Goal: Task Accomplishment & Management: Use online tool/utility

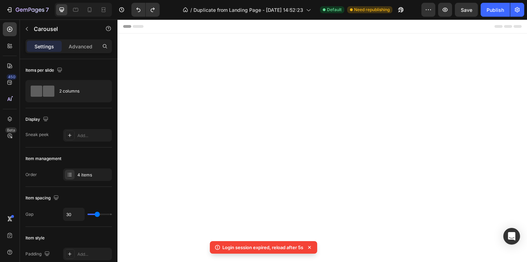
scroll to position [872, 0]
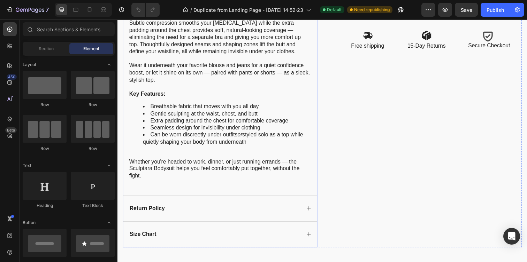
scroll to position [641, 0]
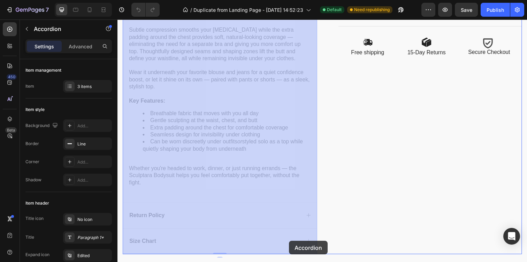
drag, startPoint x: 278, startPoint y: 246, endPoint x: 292, endPoint y: 246, distance: 13.9
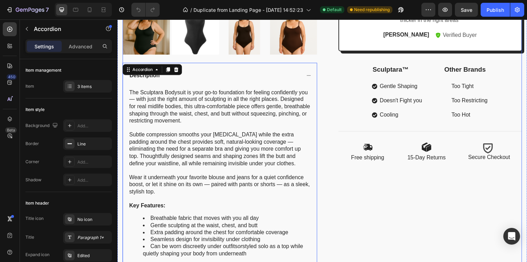
scroll to position [533, 0]
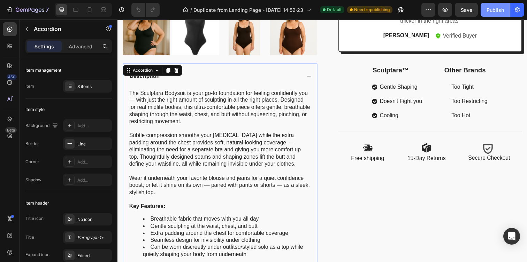
click at [491, 10] on div "Publish" at bounding box center [494, 9] width 17 height 7
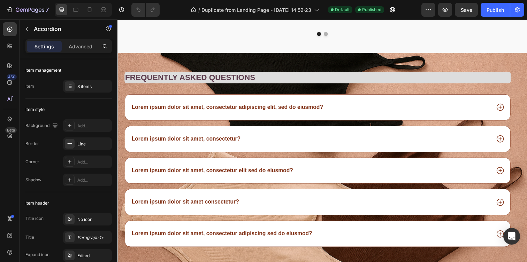
scroll to position [1560, 0]
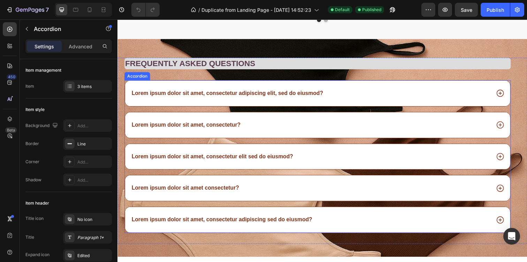
click at [153, 95] on p "Lorem ipsum dolor sit amet, consectetur adipiscing elit, sed do eiusmod?" at bounding box center [229, 94] width 195 height 7
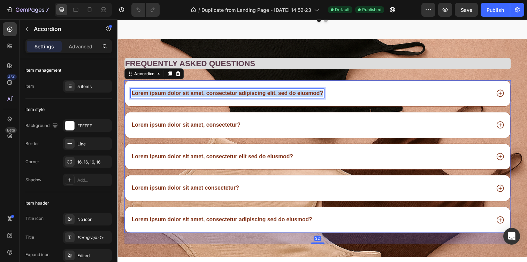
click at [153, 95] on p "Lorem ipsum dolor sit amet, consectetur adipiscing elit, sed do eiusmod?" at bounding box center [229, 94] width 195 height 7
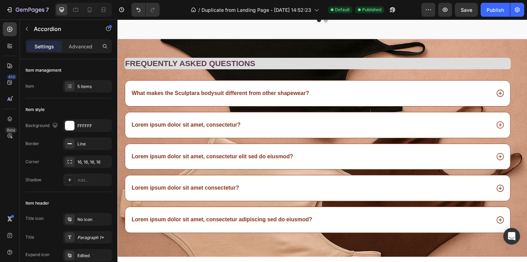
click at [448, 97] on div "What makes the Sculptara bodysuit different from other shapewear?" at bounding box center [314, 94] width 367 height 9
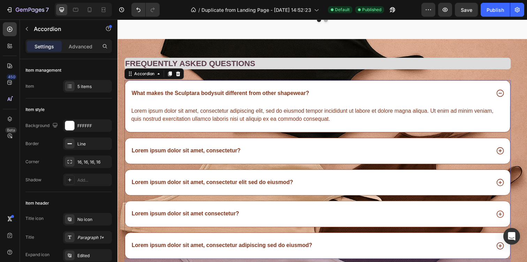
click at [256, 120] on div "Lorem ipsum dolor sit amet, consectetur adipiscing elit, sed do eiusmod tempor …" at bounding box center [322, 117] width 382 height 18
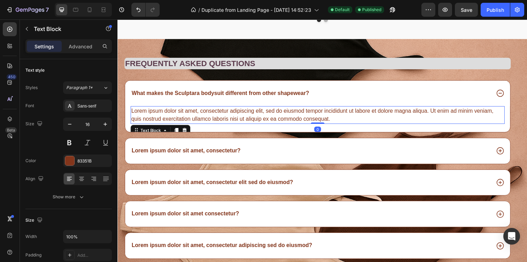
click at [256, 120] on div "Lorem ipsum dolor sit amet, consectetur adipiscing elit, sed do eiusmod tempor …" at bounding box center [322, 117] width 382 height 18
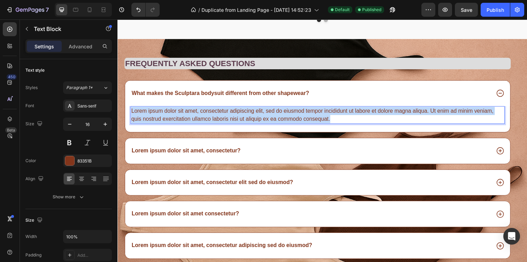
click at [256, 120] on p "Lorem ipsum dolor sit amet, consectetur adipiscing elit, sed do eiusmod tempor …" at bounding box center [321, 117] width 381 height 17
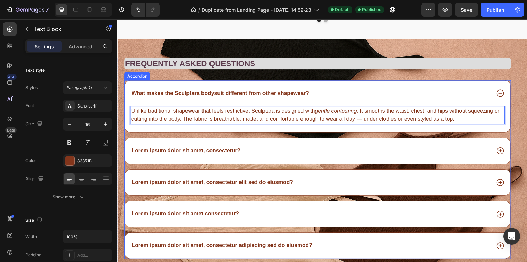
click at [400, 161] on div "Lorem ipsum dolor sit amet, consectetur?" at bounding box center [321, 154] width 393 height 26
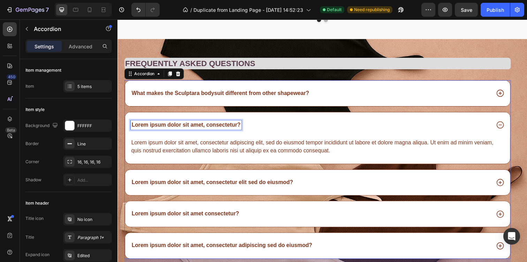
click at [223, 123] on div "Lorem ipsum dolor sit amet, consectetur?" at bounding box center [187, 127] width 113 height 9
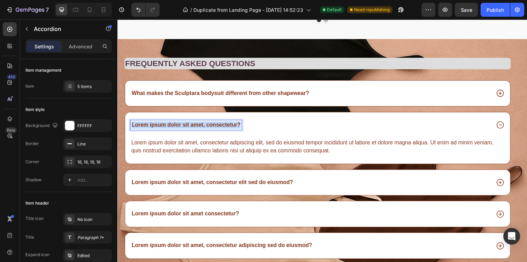
click at [223, 123] on div "Lorem ipsum dolor sit amet, consectetur?" at bounding box center [187, 127] width 113 height 9
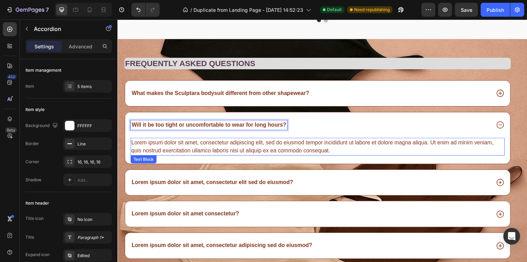
click at [247, 146] on div "Lorem ipsum dolor sit amet, consectetur adipiscing elit, sed do eiusmod tempor …" at bounding box center [322, 149] width 382 height 18
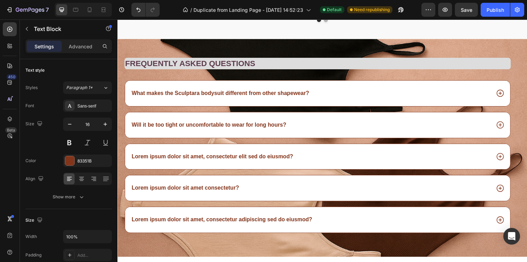
click at [247, 146] on div "Lorem ipsum dolor sit amet, consectetur adipiscing elit, sed do eiusmod tempor …" at bounding box center [322, 149] width 382 height 18
click at [236, 116] on div "Will it be too tight or uncomfortable to wear for long hours?" at bounding box center [321, 127] width 393 height 26
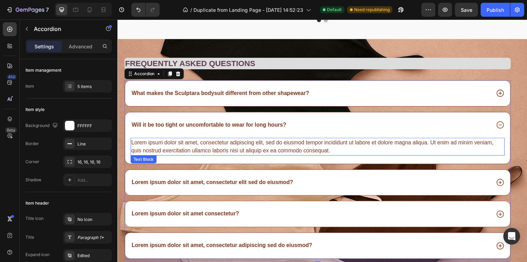
click at [264, 151] on div "Lorem ipsum dolor sit amet, consectetur adipiscing elit, sed do eiusmod tempor …" at bounding box center [322, 149] width 382 height 18
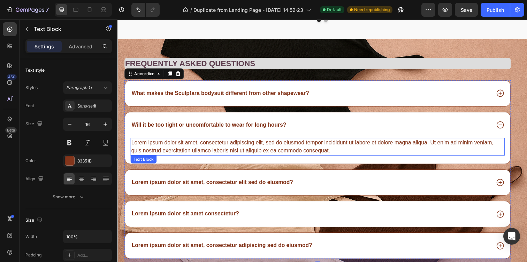
click at [264, 151] on div "Lorem ipsum dolor sit amet, consectetur adipiscing elit, sed do eiusmod tempor …" at bounding box center [322, 149] width 382 height 18
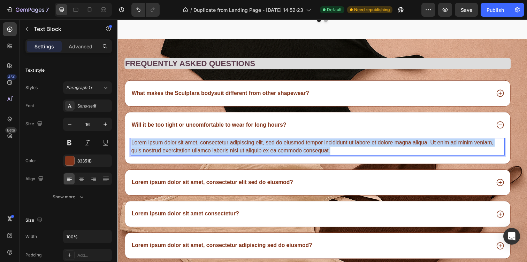
click at [264, 151] on p "Lorem ipsum dolor sit amet, consectetur adipiscing elit, sed do eiusmod tempor …" at bounding box center [321, 149] width 381 height 17
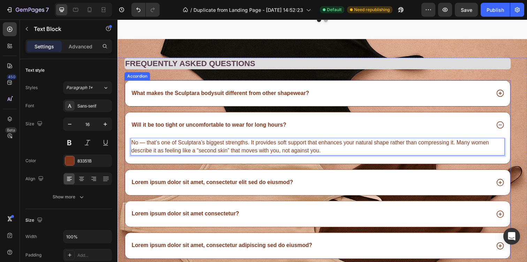
click at [309, 187] on div "Lorem ipsum dolor sit amet, consectetur elit sed do eiusmod?" at bounding box center [314, 186] width 367 height 9
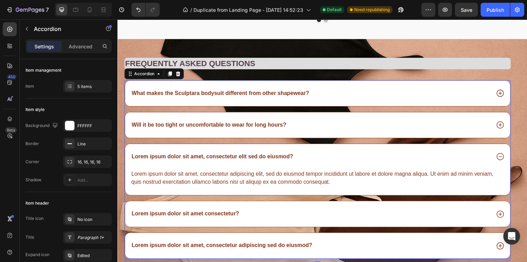
scroll to position [1571, 0]
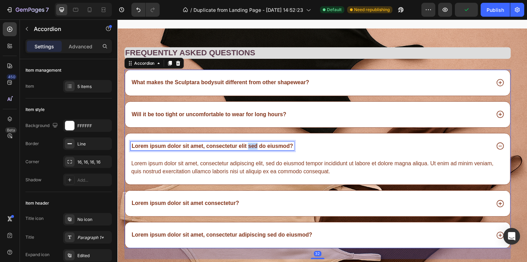
click at [258, 146] on p "Lorem ipsum dolor sit amet, consectetur elit sed do eiusmod?" at bounding box center [214, 148] width 165 height 7
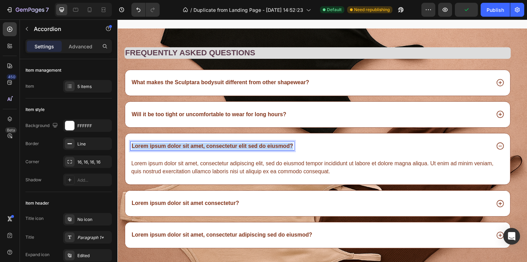
click at [258, 146] on p "Lorem ipsum dolor sit amet, consectetur elit sed do eiusmod?" at bounding box center [214, 148] width 165 height 7
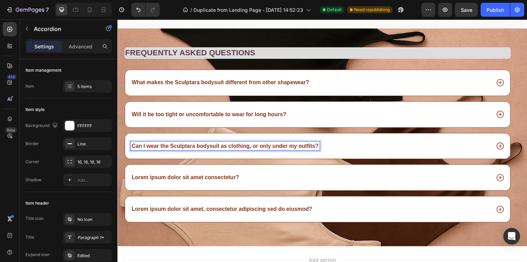
click at [363, 159] on div "Can I wear the Sculptara bodysuit as clothing, or only under my outfits?" at bounding box center [321, 149] width 393 height 26
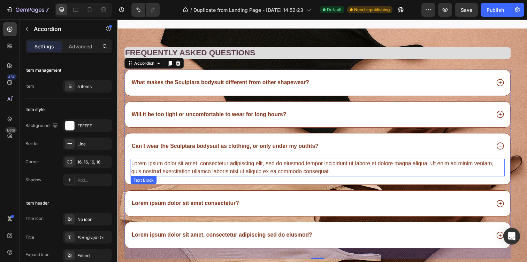
click at [276, 170] on div "Lorem ipsum dolor sit amet, consectetur adipiscing elit, sed do eiusmod tempor …" at bounding box center [322, 171] width 382 height 18
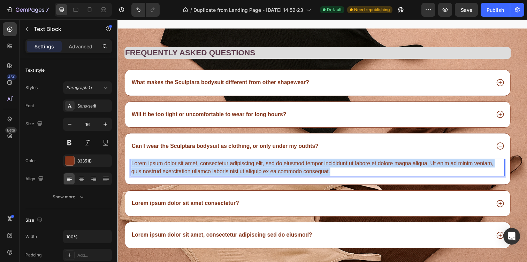
click at [276, 170] on p "Lorem ipsum dolor sit amet, consectetur adipiscing elit, sed do eiusmod tempor …" at bounding box center [321, 170] width 381 height 17
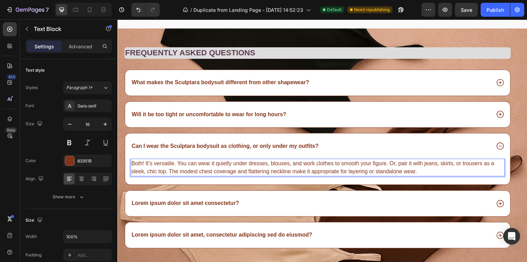
click at [170, 175] on p "Both! It’s versatile. You can wear it quietly under dresses, blouses, and work …" at bounding box center [321, 170] width 381 height 17
click at [199, 174] on p "Both! It’s versatile. You can wear it quietly under dresses, blouses, and work …" at bounding box center [321, 170] width 381 height 17
click at [434, 175] on p "Both! It’s versatile. You can wear it quietly under dresses, blouses, and work …" at bounding box center [321, 170] width 381 height 17
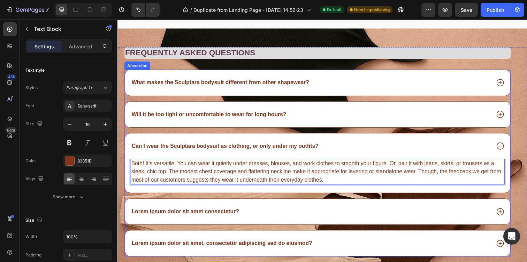
click at [320, 223] on div "Lorem ipsum dolor sit amet consectetur?" at bounding box center [321, 216] width 393 height 26
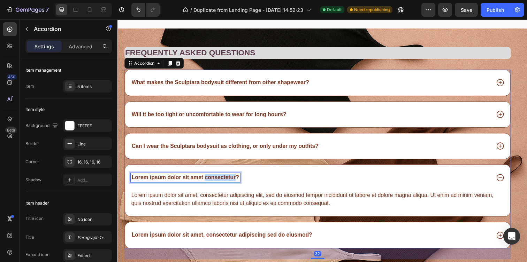
click at [207, 179] on p "Lorem ipsum dolor sit amet consectetur?" at bounding box center [187, 180] width 110 height 7
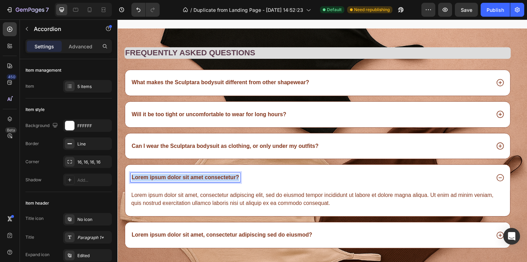
click at [207, 179] on p "Lorem ipsum dolor sit amet consectetur?" at bounding box center [187, 180] width 110 height 7
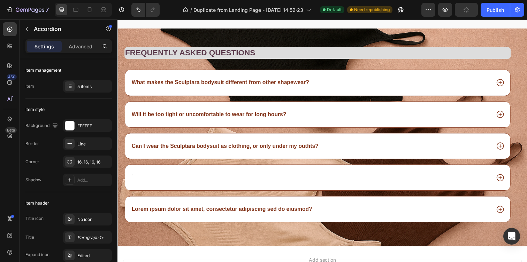
scroll to position [1567, 0]
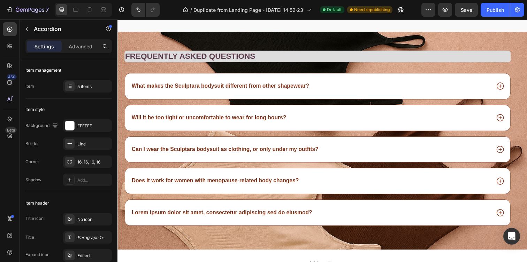
click at [321, 171] on div "Does it work for women with menopause-related body changes?" at bounding box center [321, 184] width 393 height 26
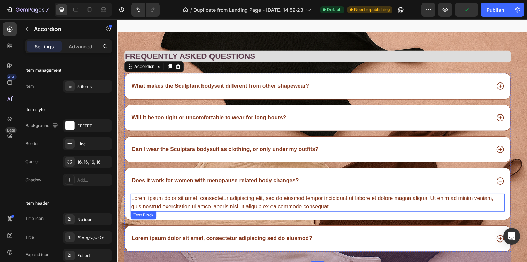
click at [249, 209] on div "Lorem ipsum dolor sit amet, consectetur adipiscing elit, sed do eiusmod tempor …" at bounding box center [322, 207] width 382 height 18
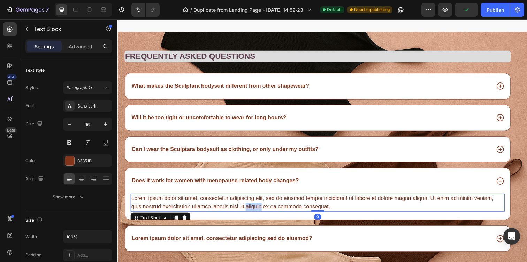
click at [249, 209] on p "Lorem ipsum dolor sit amet, consectetur adipiscing elit, sed do eiusmod tempor …" at bounding box center [321, 206] width 381 height 17
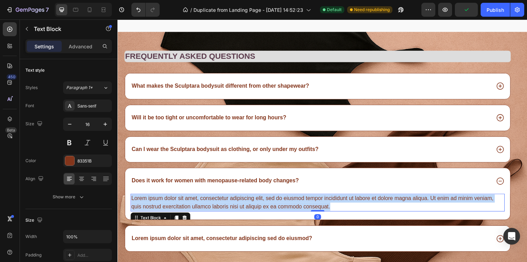
click at [249, 209] on p "Lorem ipsum dolor sit amet, consectetur adipiscing elit, sed do eiusmod tempor …" at bounding box center [321, 206] width 381 height 17
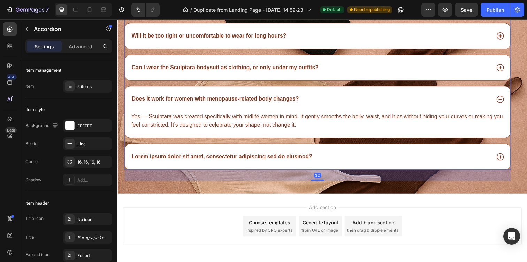
scroll to position [1652, 0]
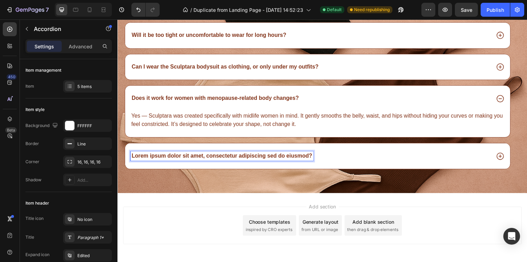
click at [234, 159] on p "Lorem ipsum dolor sit amet, consectetur adipiscing sed do eiusmod?" at bounding box center [224, 158] width 184 height 7
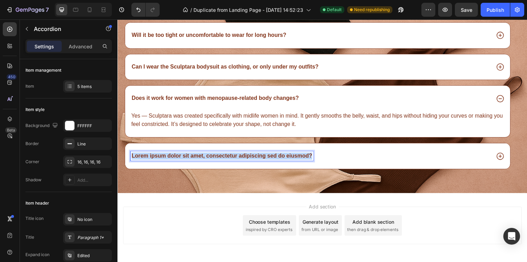
click at [234, 159] on p "Lorem ipsum dolor sit amet, consectetur adipiscing sed do eiusmod?" at bounding box center [224, 158] width 184 height 7
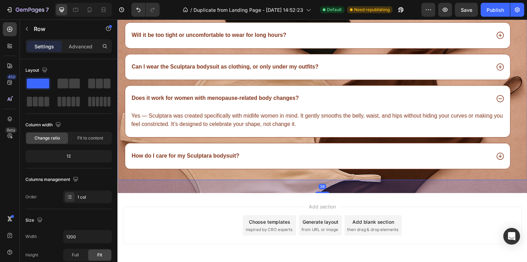
click at [333, 172] on div "Frequently asked questions Heading What makes the Sculptara bodysuit different …" at bounding box center [321, 75] width 394 height 217
click at [328, 161] on div "How do I care for my Sculptara bodysuit?" at bounding box center [314, 158] width 367 height 9
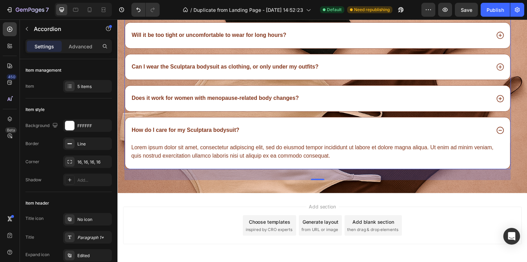
click at [258, 149] on div "Lorem ipsum dolor sit amet, consectetur adipiscing elit, sed do eiusmod tempor …" at bounding box center [322, 155] width 382 height 18
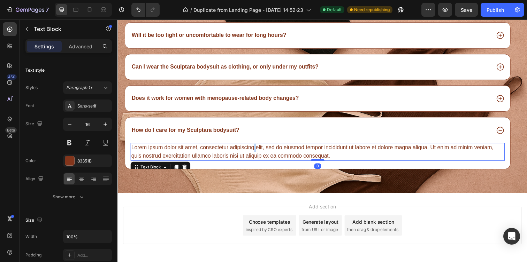
click at [258, 149] on div "Lorem ipsum dolor sit amet, consectetur adipiscing elit, sed do eiusmod tempor …" at bounding box center [322, 155] width 382 height 18
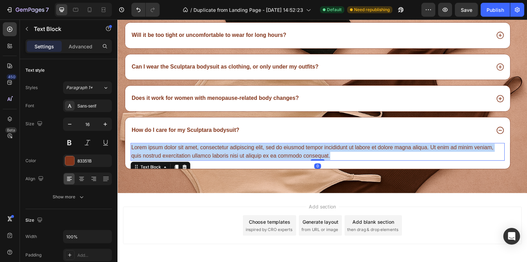
click at [258, 149] on p "Lorem ipsum dolor sit amet, consectetur adipiscing elit, sed do eiusmod tempor …" at bounding box center [321, 154] width 381 height 17
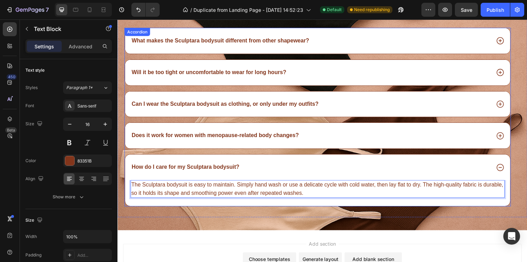
scroll to position [1607, 0]
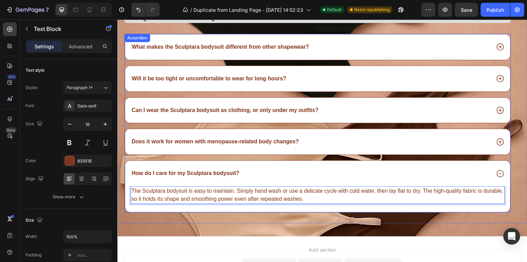
click at [304, 50] on p "What makes the Sculptara bodysuit different from other shapewear?" at bounding box center [222, 47] width 181 height 7
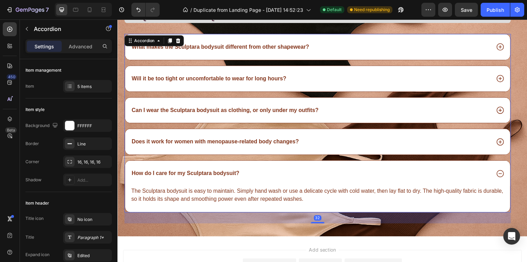
click at [343, 44] on div "What makes the Sculptara bodysuit different from other shapewear?" at bounding box center [314, 47] width 367 height 9
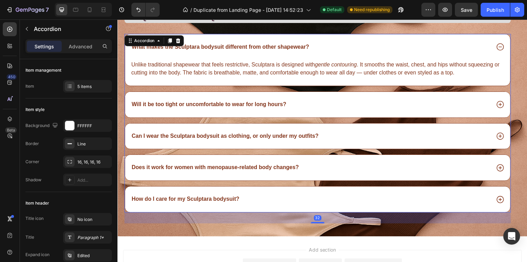
click at [323, 102] on div "Will it be too tight or uncomfortable to wear for long hours?" at bounding box center [314, 106] width 367 height 9
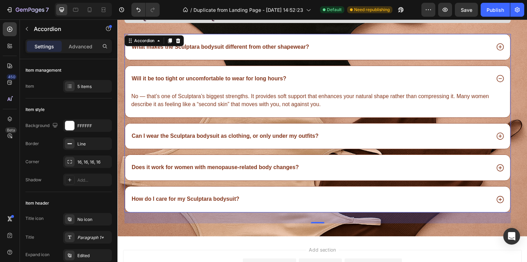
click at [326, 131] on div "Can I wear the Sculptara bodysuit as clothing, or only under my outfits?" at bounding box center [321, 139] width 393 height 26
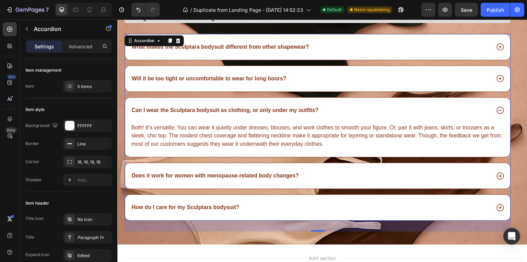
click at [367, 186] on div "Does it work for women with menopause-related body changes?" at bounding box center [321, 179] width 393 height 26
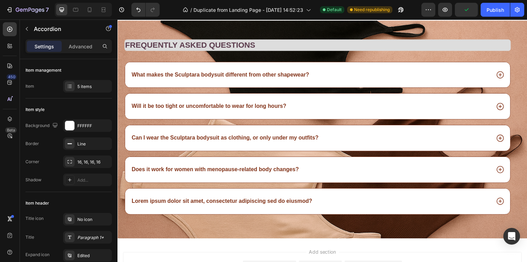
scroll to position [1431, 0]
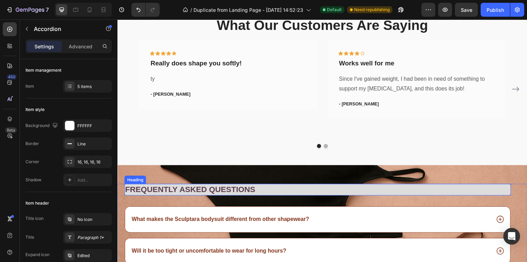
click at [415, 193] on h2 "Frequently asked questions" at bounding box center [321, 193] width 394 height 12
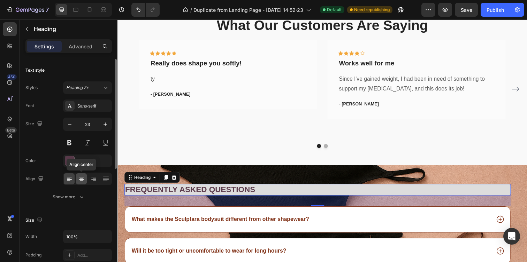
click at [83, 180] on icon at bounding box center [81, 179] width 7 height 7
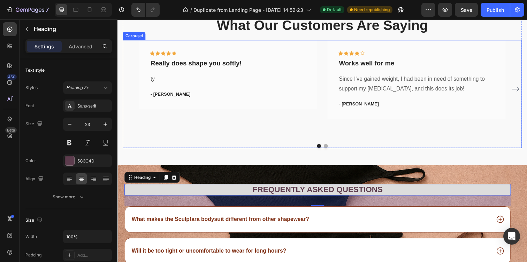
click at [226, 135] on div "Icon Icon Icon Icon Icon Row Really does shape you softly! Text block ty Text b…" at bounding box center [230, 90] width 182 height 101
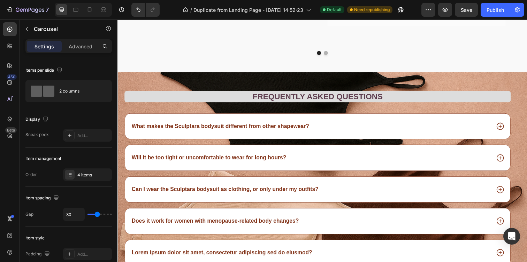
scroll to position [1359, 0]
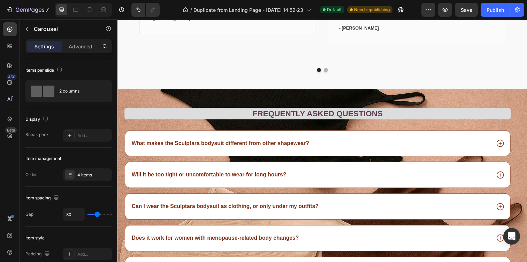
click at [214, 8] on p "ty" at bounding box center [230, 3] width 158 height 10
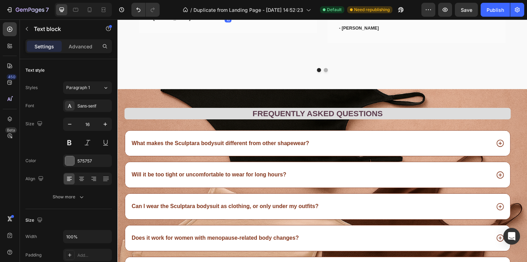
click at [214, 8] on p "ty" at bounding box center [230, 3] width 158 height 10
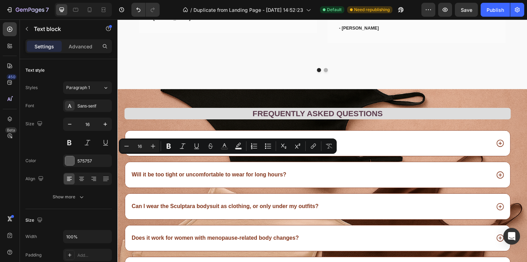
drag, startPoint x: 236, startPoint y: 162, endPoint x: 285, endPoint y: 153, distance: 50.6
click at [285, 8] on p "I was skeptical at first because of my history with body sculpting" at bounding box center [230, 3] width 158 height 10
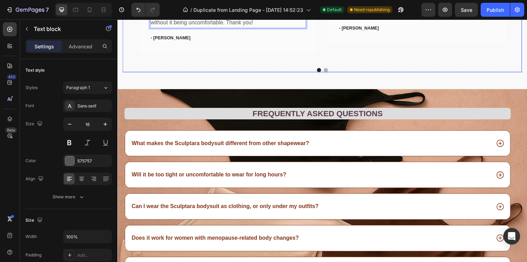
click at [524, 17] on icon "Carousel Next Arrow" at bounding box center [524, 13] width 8 height 8
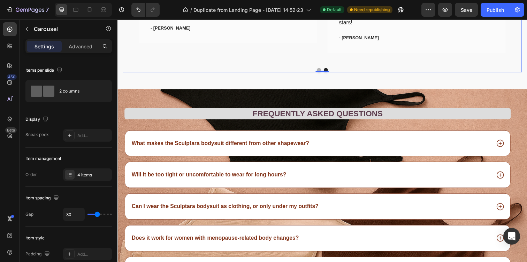
click at [525, 17] on icon "Carousel Next Arrow" at bounding box center [524, 13] width 8 height 8
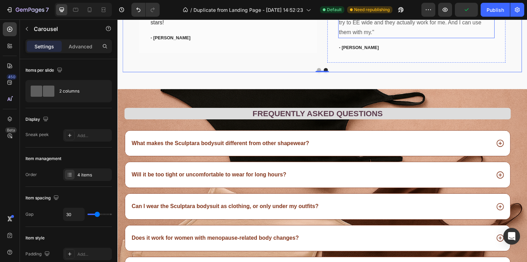
click at [427, 38] on p ""Delighted to find they are comfortable, easy to put on, and nice-looking. I ha…" at bounding box center [423, 18] width 158 height 40
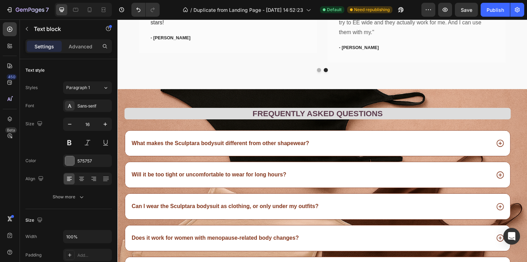
click at [354, 52] on p "- [PERSON_NAME]" at bounding box center [423, 48] width 158 height 7
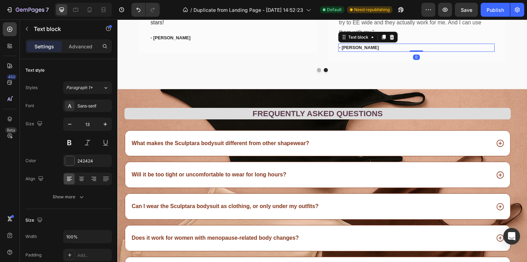
click at [354, 52] on p "- [PERSON_NAME]" at bounding box center [423, 48] width 158 height 7
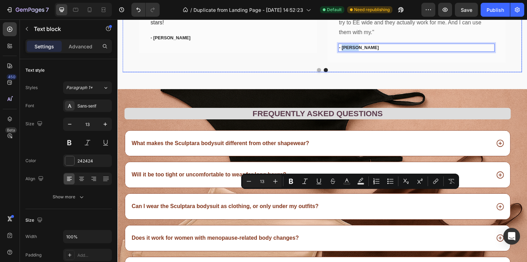
click at [127, 15] on icon "Carousel Back Arrow" at bounding box center [128, 12] width 7 height 5
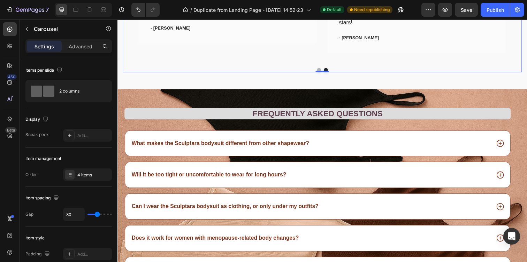
click at [127, 15] on icon "Carousel Back Arrow" at bounding box center [128, 12] width 7 height 5
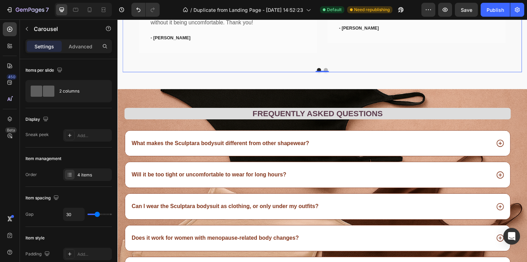
click at [523, 17] on icon "Carousel Next Arrow" at bounding box center [524, 13] width 8 height 8
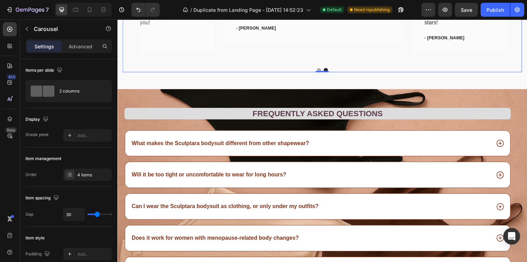
click at [523, 17] on icon "Carousel Next Arrow" at bounding box center [524, 13] width 8 height 8
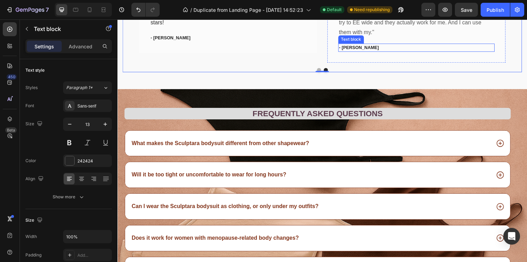
click at [357, 52] on p "- [PERSON_NAME]" at bounding box center [423, 48] width 158 height 7
click at [127, 17] on icon "Carousel Back Arrow" at bounding box center [129, 13] width 8 height 8
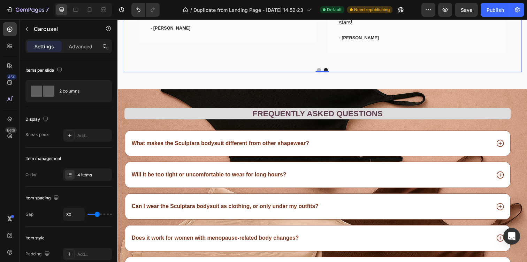
click at [127, 17] on icon "Carousel Back Arrow" at bounding box center [129, 13] width 8 height 8
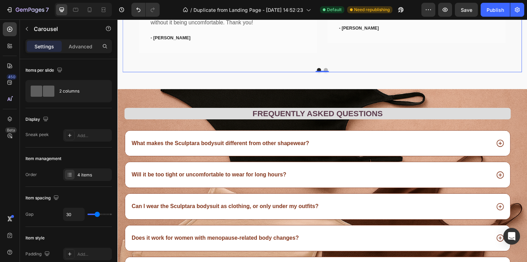
click at [521, 15] on icon "Carousel Next Arrow" at bounding box center [523, 12] width 7 height 5
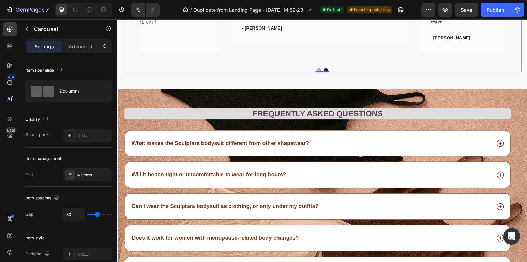
click at [521, 15] on icon "Carousel Next Arrow" at bounding box center [523, 12] width 7 height 5
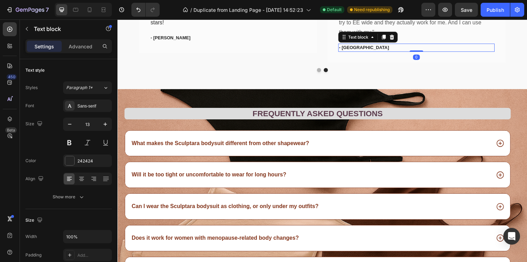
click at [381, 52] on div "- [GEOGRAPHIC_DATA]" at bounding box center [423, 48] width 160 height 8
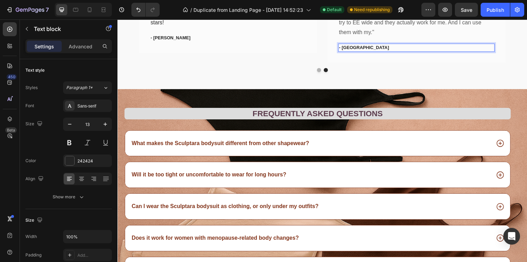
click at [381, 52] on p "- [GEOGRAPHIC_DATA]" at bounding box center [423, 48] width 158 height 7
click at [406, 38] on p ""Delighted to find they are comfortable, easy to put on, and nice-looking. I ha…" at bounding box center [423, 18] width 158 height 40
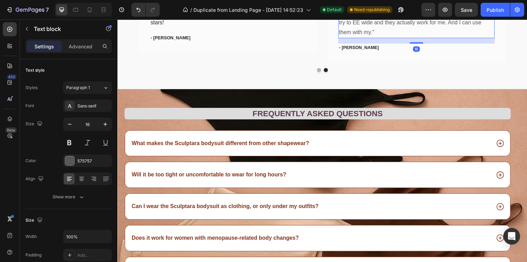
click at [406, 38] on p ""Delighted to find they are comfortable, easy to put on, and nice-looking. I ha…" at bounding box center [423, 18] width 158 height 40
click at [345, 38] on p ""Delighted to find they are comfortable, easy to put on, and nice-looking. I ha…" at bounding box center [423, 18] width 158 height 40
click at [381, 38] on p ""Delighted to find they are comfortable, easy to put on, and nice-looking. I ha…" at bounding box center [423, 18] width 158 height 40
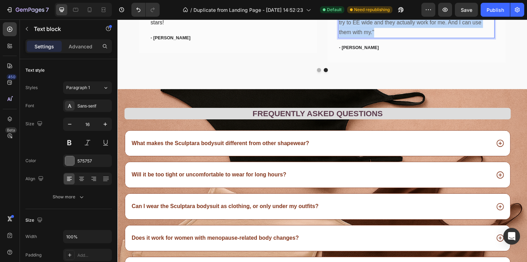
drag, startPoint x: 382, startPoint y: 186, endPoint x: 344, endPoint y: 150, distance: 52.5
click at [344, 38] on p ""Delighted to find they are comfortable, easy to put on, and nice-looking. I ha…" at bounding box center [423, 18] width 158 height 40
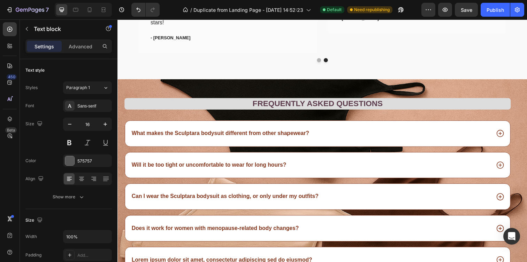
click at [348, 8] on p "Delo" at bounding box center [423, 3] width 158 height 10
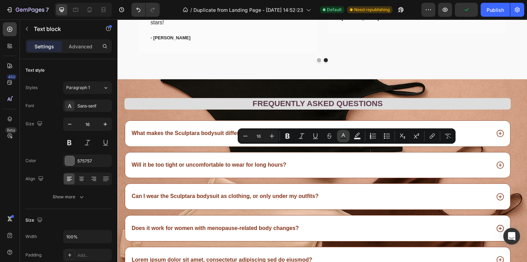
click at [346, 139] on rect "Editor contextual toolbar" at bounding box center [343, 139] width 7 height 2
type input "575757"
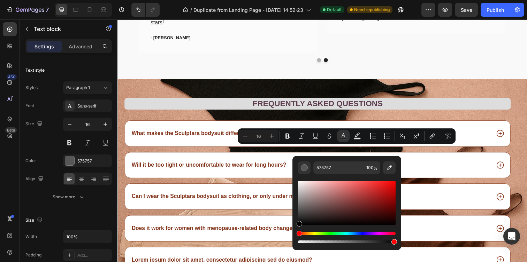
drag, startPoint x: 300, startPoint y: 200, endPoint x: 297, endPoint y: 247, distance: 47.1
click at [297, 247] on div "575757 100 %" at bounding box center [346, 203] width 109 height 94
type input "000000"
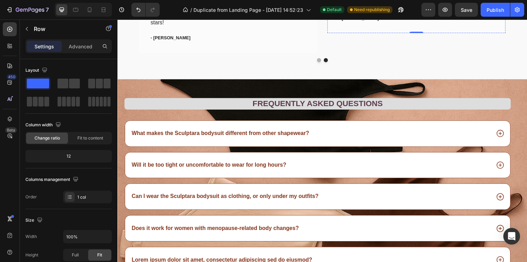
click at [370, 8] on p "Delo" at bounding box center [423, 3] width 158 height 10
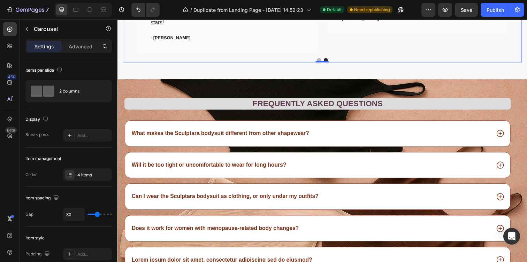
click at [130, 12] on icon "Carousel Back Arrow" at bounding box center [129, 8] width 8 height 8
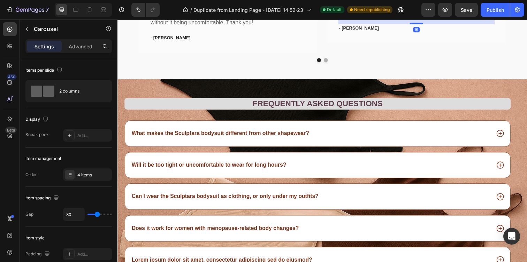
click at [400, 18] on p "Since I've gained weight, I had been in need of something to support my [MEDICA…" at bounding box center [423, 8] width 158 height 20
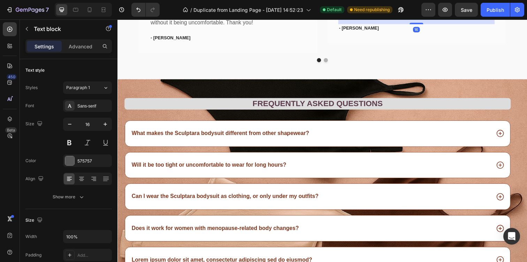
click at [400, 18] on p "Since I've gained weight, I had been in need of something to support my [MEDICA…" at bounding box center [423, 8] width 158 height 20
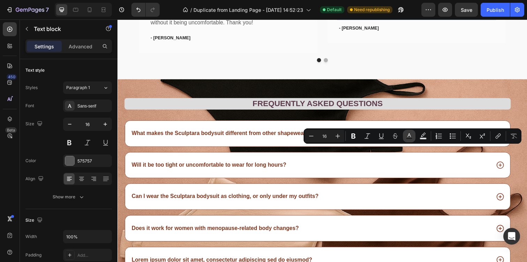
click at [413, 139] on button "Text Color" at bounding box center [409, 136] width 13 height 13
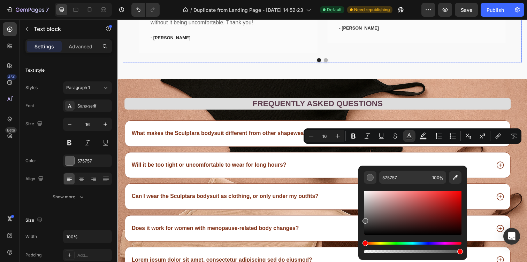
click at [525, 12] on icon "Carousel Next Arrow" at bounding box center [524, 8] width 8 height 8
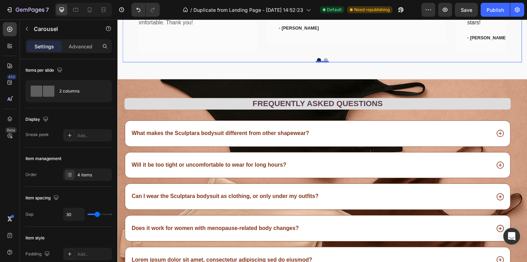
click at [524, 12] on icon "Carousel Next Arrow" at bounding box center [524, 8] width 8 height 8
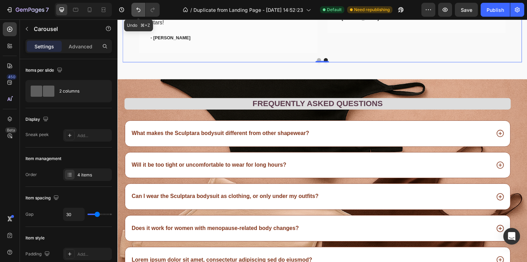
click at [139, 10] on icon "Undo/Redo" at bounding box center [138, 9] width 7 height 7
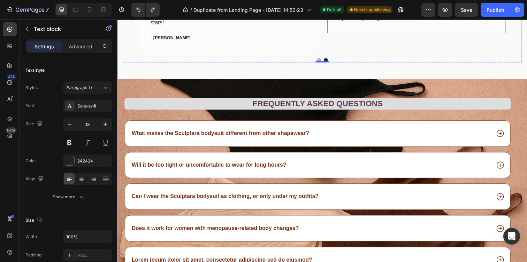
click at [379, 22] on p "- [PERSON_NAME]" at bounding box center [423, 18] width 158 height 7
click at [236, 28] on p "I've tried many brands of shapewear, most have been too aggressive on the compr…" at bounding box center [230, 13] width 158 height 30
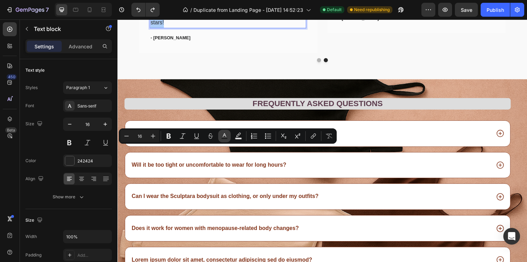
click at [219, 139] on button "Text Color" at bounding box center [224, 136] width 13 height 13
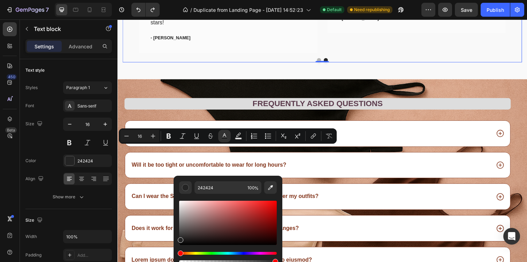
click at [329, 53] on div "Icon Icon Icon Icon Icon Row Really does shape you softly! Text block I was ske…" at bounding box center [326, 7] width 374 height 91
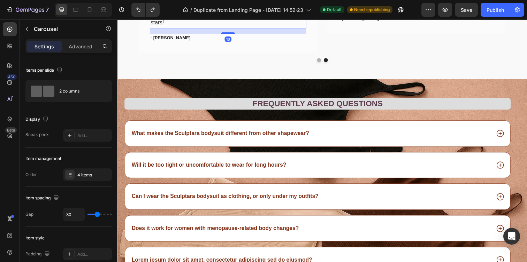
click at [269, 28] on p "I've tried many brands of shapewear, most have been too aggressive on the compr…" at bounding box center [230, 13] width 158 height 30
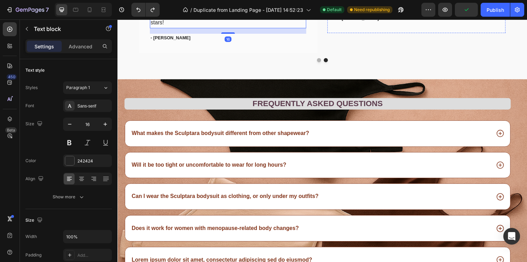
click at [352, 8] on p "Delo" at bounding box center [423, 3] width 158 height 10
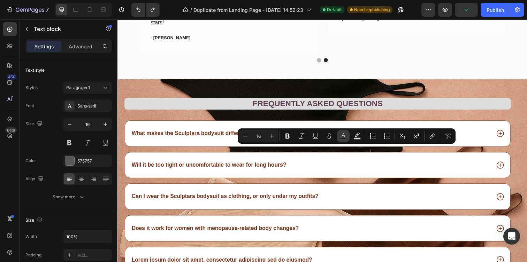
click at [340, 135] on icon "Editor contextual toolbar" at bounding box center [343, 136] width 7 height 7
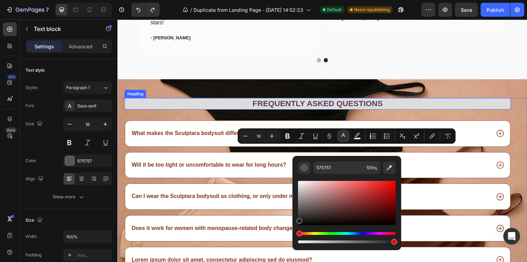
drag, startPoint x: 424, startPoint y: 227, endPoint x: 260, endPoint y: 252, distance: 165.7
type input "1E1E1E"
click at [235, 41] on p "- [PERSON_NAME]" at bounding box center [230, 37] width 158 height 7
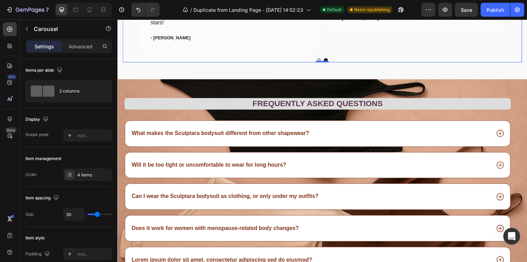
click at [125, 53] on div "Icon Icon Icon Icon Icon Row Really does shape you softly! Text block I was ske…" at bounding box center [327, 7] width 408 height 91
click at [128, 53] on div "Icon Icon Icon Icon Icon Row Really does shape you softly! Text block I was ske…" at bounding box center [327, 7] width 408 height 91
click at [129, 12] on icon "Carousel Back Arrow" at bounding box center [129, 8] width 8 height 8
click at [251, 18] on p "Since I've gained weight, I had been in need of something to support my [MEDICA…" at bounding box center [230, 8] width 158 height 20
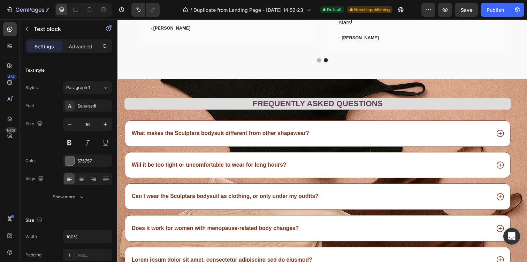
click at [251, 18] on p "Since I've gained weight, I had been in need of something to support my [MEDICA…" at bounding box center [230, 8] width 158 height 20
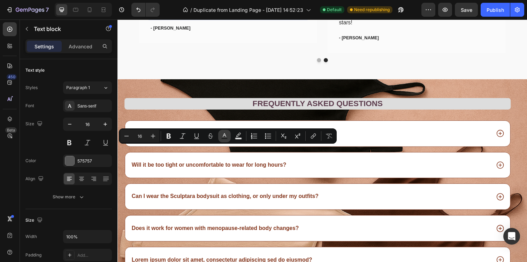
click at [228, 137] on button "Text Color" at bounding box center [224, 136] width 13 height 13
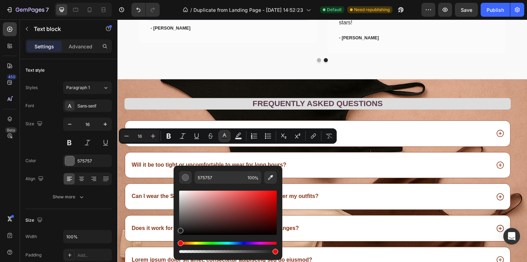
drag, startPoint x: 180, startPoint y: 225, endPoint x: 176, endPoint y: 230, distance: 6.7
click at [176, 230] on div "575757 100 %" at bounding box center [228, 210] width 109 height 89
type input "1E1E1E"
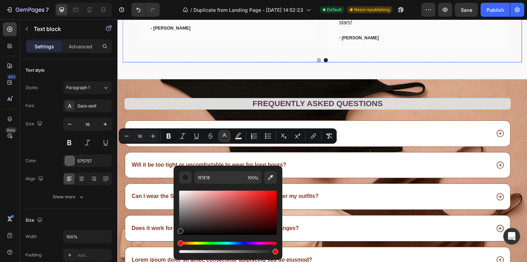
click at [138, 53] on div "Icon Icon Icon Icon Icon Row Really does shape you softly! Text block I was ske…" at bounding box center [327, 7] width 408 height 91
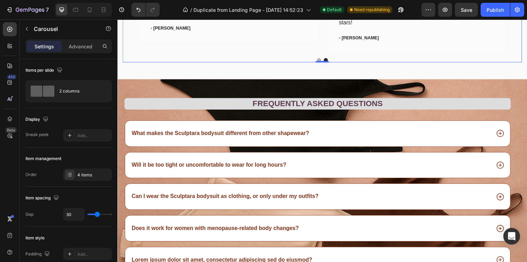
click at [130, 12] on icon "Carousel Back Arrow" at bounding box center [129, 8] width 8 height 8
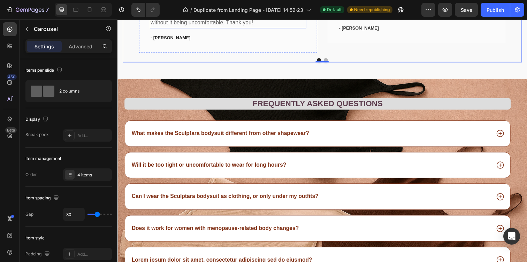
click at [241, 28] on p "I was skeptical at first because of my history with bodysuits, but this fits we…" at bounding box center [230, 13] width 158 height 30
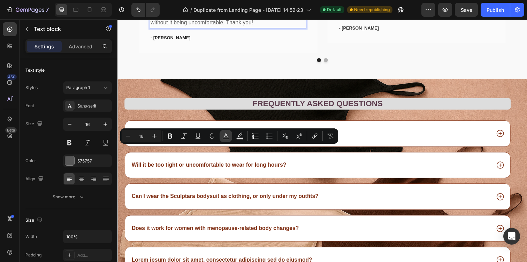
click at [223, 134] on icon "Editor contextual toolbar" at bounding box center [225, 136] width 7 height 7
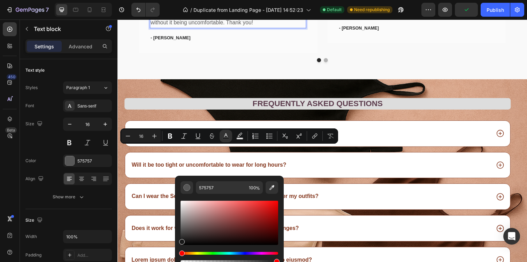
click at [180, 241] on div "Editor contextual toolbar" at bounding box center [229, 223] width 98 height 44
type input "191919"
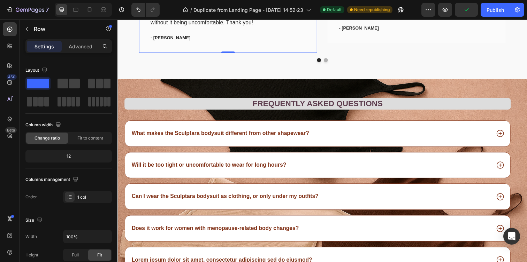
click at [147, 53] on div "Icon Icon Icon Icon Icon Row Really does shape you softly! Text block I was ske…" at bounding box center [230, 7] width 182 height 91
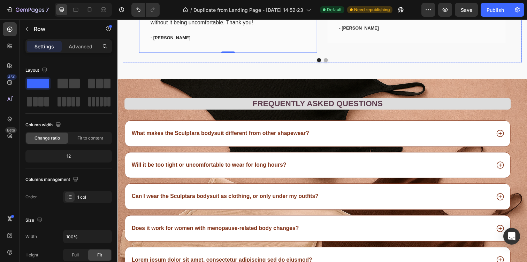
click at [525, 10] on icon "Carousel Next Arrow" at bounding box center [523, 8] width 7 height 5
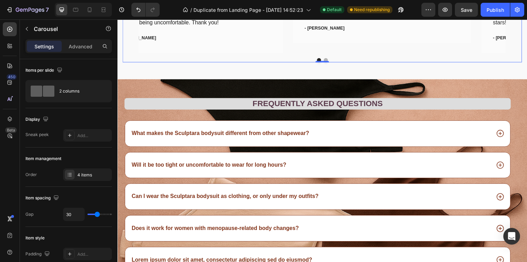
click at [525, 10] on icon "Carousel Next Arrow" at bounding box center [523, 8] width 7 height 5
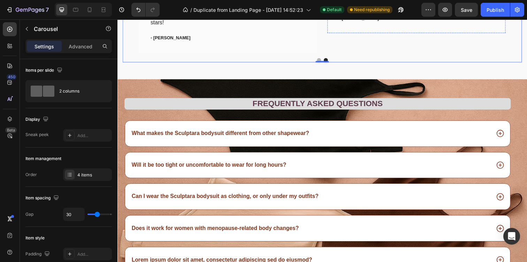
click at [398, 8] on p "Delo" at bounding box center [423, 3] width 158 height 10
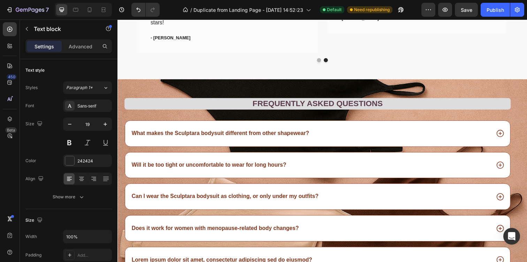
click at [390, 8] on p "Delighted with" at bounding box center [423, 3] width 158 height 10
click at [462, 5] on span "Delighted with how it fits, very comfortable and does its job" at bounding box center [416, 2] width 145 height 6
click at [498, 8] on p "Delighted with how it fits, very comfortable and still does its job" at bounding box center [423, 3] width 158 height 10
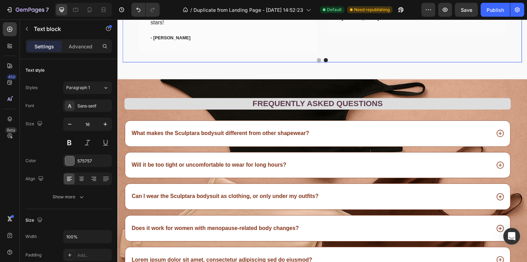
click at [129, 10] on icon "Carousel Back Arrow" at bounding box center [128, 8] width 7 height 5
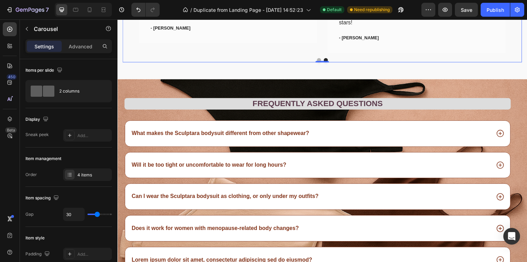
click at [129, 10] on icon "Carousel Back Arrow" at bounding box center [128, 8] width 7 height 5
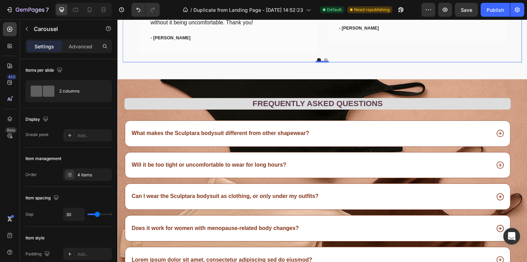
click at [527, 12] on icon "Carousel Next Arrow" at bounding box center [524, 8] width 8 height 8
